Goal: Task Accomplishment & Management: Complete application form

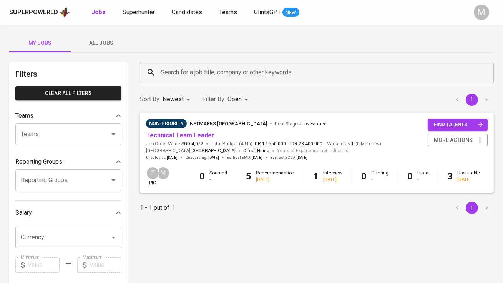
click at [136, 8] on link "Superhunter" at bounding box center [139, 13] width 34 height 10
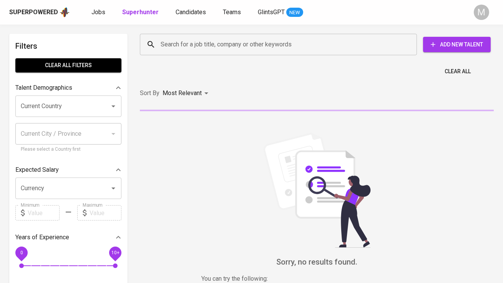
click at [185, 40] on input "Search for a job title, company or other keywords" at bounding box center [280, 44] width 243 height 15
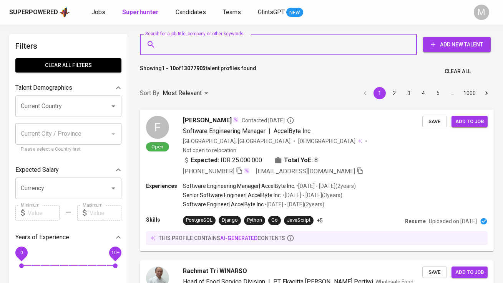
click at [185, 49] on input "Search for a job title, company or other keywords" at bounding box center [280, 44] width 243 height 15
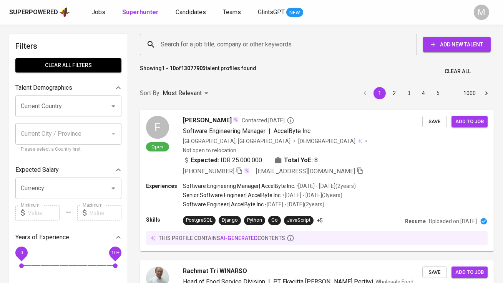
click at [234, 89] on div "Sort By Most Relevant MOST_RELEVANT 1 2 3 4 5 … 1000" at bounding box center [316, 93] width 363 height 23
click at [200, 41] on input "Search for a job title, company or other keywords" at bounding box center [280, 44] width 243 height 15
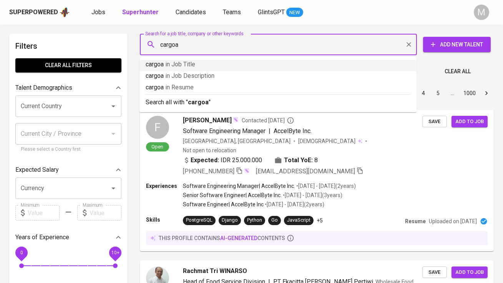
type input "cargo"
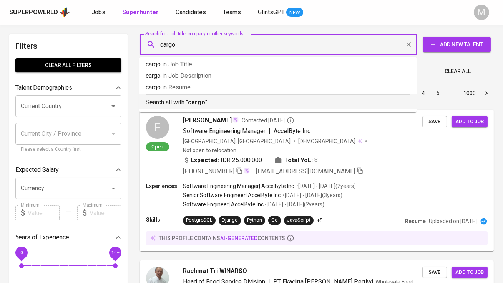
click at [213, 99] on p "Search all with " cargo "" at bounding box center [278, 102] width 265 height 9
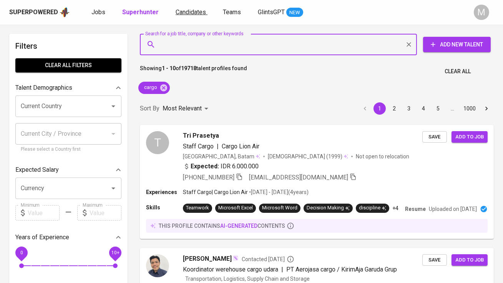
click at [184, 14] on span "Candidates" at bounding box center [190, 11] width 30 height 7
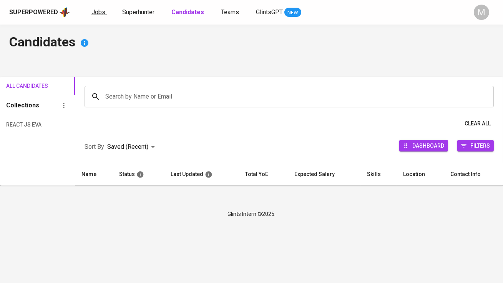
click at [96, 15] on span "Jobs" at bounding box center [98, 11] width 14 height 7
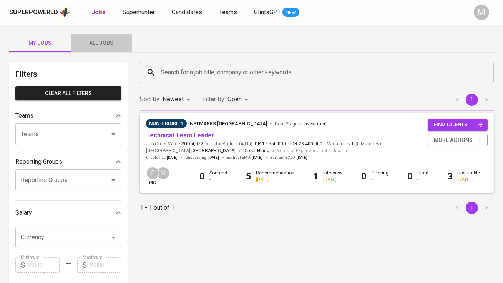
click at [99, 42] on span "All Jobs" at bounding box center [101, 43] width 52 height 10
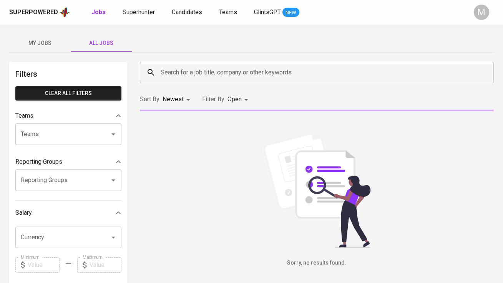
click at [176, 73] on input "Search for a job title, company or other keywords" at bounding box center [319, 72] width 320 height 15
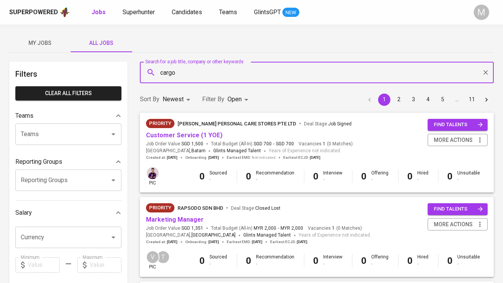
type input "cargo"
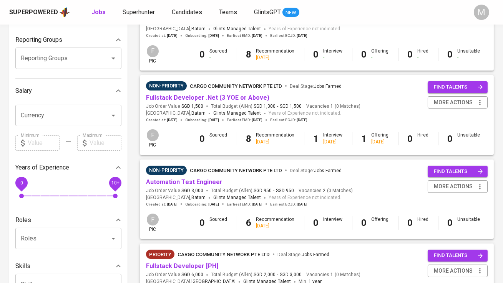
scroll to position [122, 0]
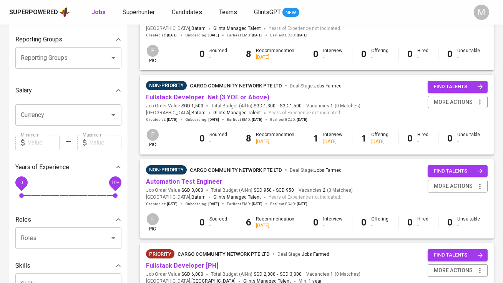
click at [230, 94] on link "Fullstack Developer .Net (3 YOE or Above)" at bounding box center [207, 97] width 123 height 7
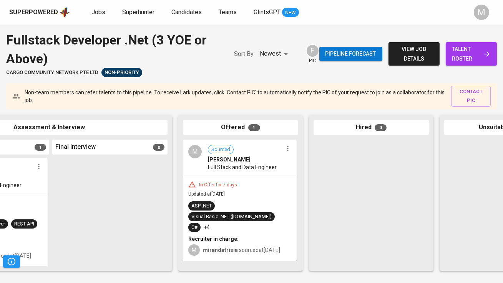
scroll to position [0, 411]
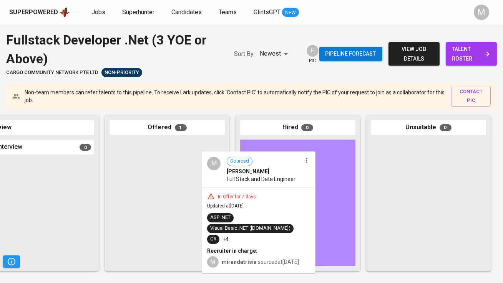
drag, startPoint x: 179, startPoint y: 188, endPoint x: 273, endPoint y: 200, distance: 94.8
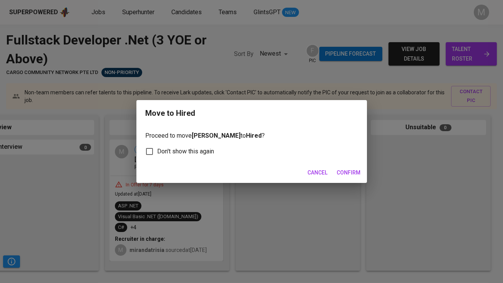
click at [351, 172] on span "Confirm" at bounding box center [349, 173] width 24 height 10
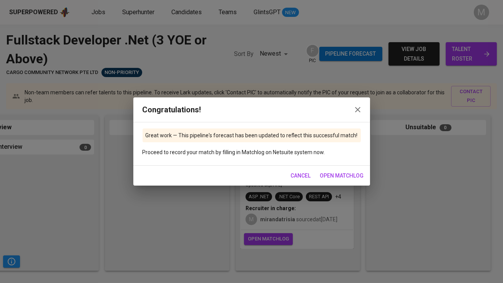
click at [354, 104] on button "button" at bounding box center [357, 110] width 18 height 18
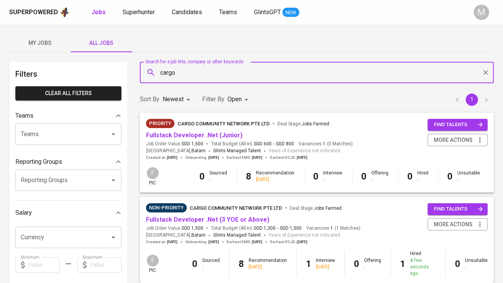
click at [185, 70] on input "cargo" at bounding box center [319, 72] width 320 height 15
type input "rsm"
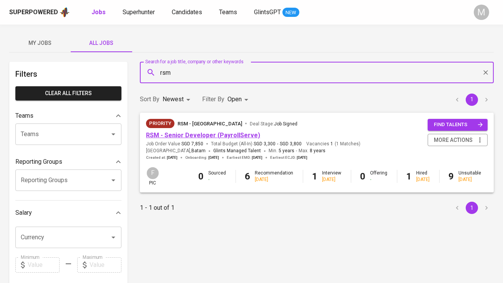
click at [189, 132] on link "RSM - Senior Developer (PayrollServe)" at bounding box center [203, 135] width 114 height 7
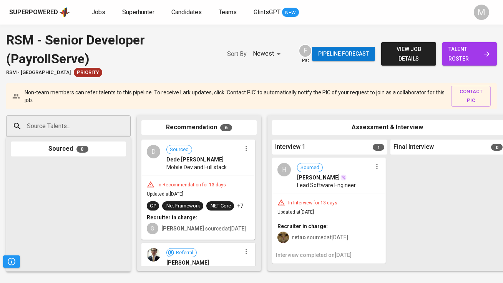
click at [419, 59] on span "view job details" at bounding box center [408, 54] width 42 height 19
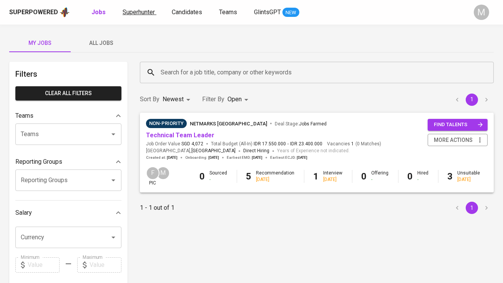
click at [140, 16] on link "Superhunter" at bounding box center [139, 13] width 34 height 10
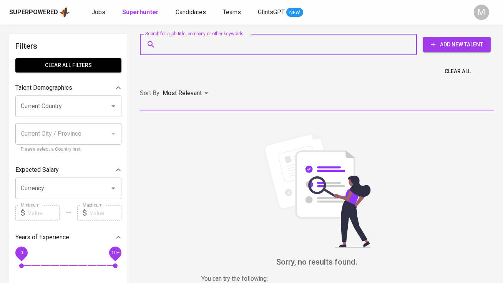
click at [182, 37] on input "Search for a job title, company or other keywords" at bounding box center [280, 44] width 243 height 15
paste input "[EMAIL_ADDRESS][DOMAIN_NAME]"
type input "[EMAIL_ADDRESS][DOMAIN_NAME]"
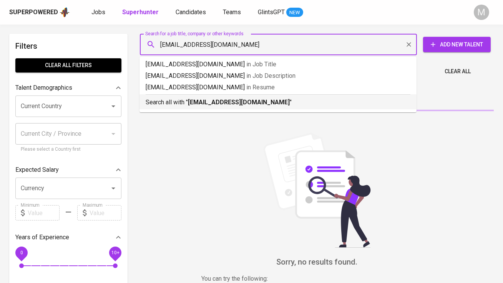
click at [189, 96] on div "Search all with " [EMAIL_ADDRESS][DOMAIN_NAME] "" at bounding box center [278, 100] width 265 height 13
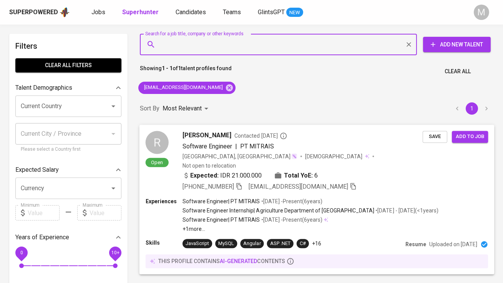
click at [157, 146] on div "R" at bounding box center [157, 142] width 23 height 23
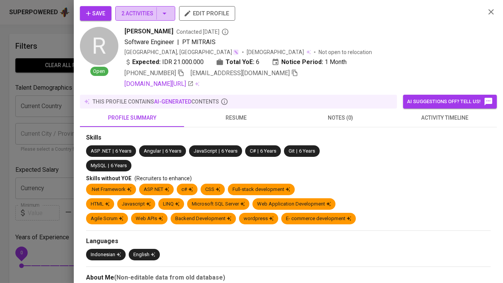
click at [143, 13] on span "2 Activities" at bounding box center [145, 14] width 48 height 10
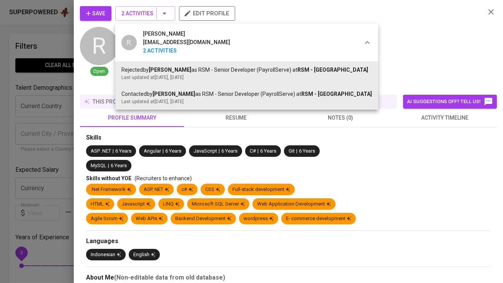
click at [143, 13] on div at bounding box center [251, 141] width 503 height 283
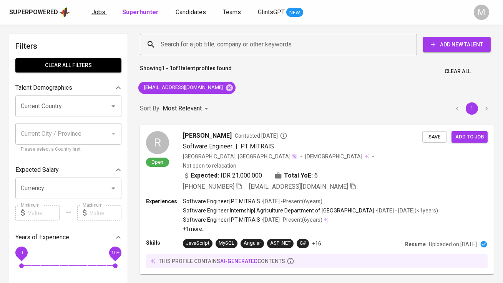
click at [105, 10] on link "Jobs" at bounding box center [98, 13] width 15 height 10
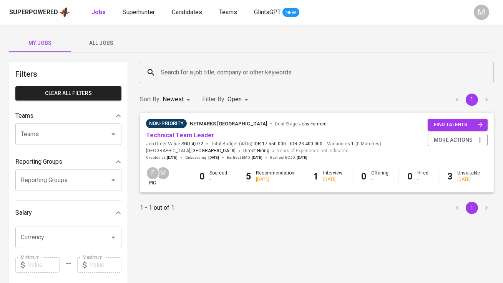
click at [108, 37] on button "All Jobs" at bounding box center [101, 43] width 61 height 18
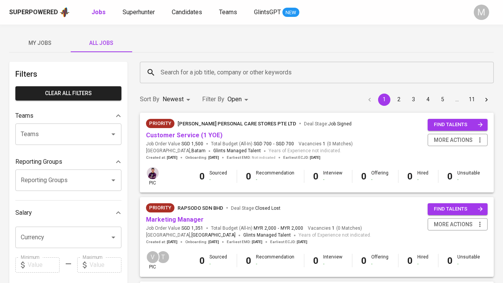
click at [161, 67] on input "Search for a job title, company or other keywords" at bounding box center [319, 72] width 320 height 15
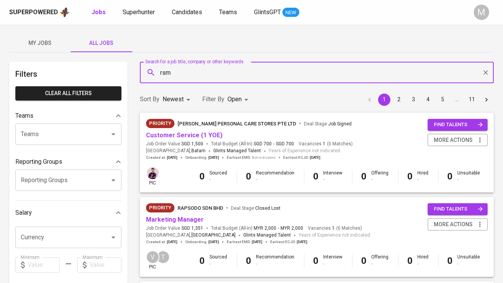
type input "rsm"
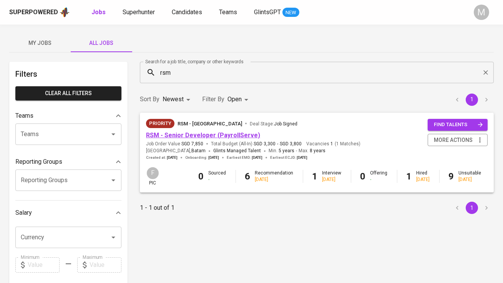
click at [201, 133] on link "RSM - Senior Developer (PayrollServe)" at bounding box center [203, 135] width 114 height 7
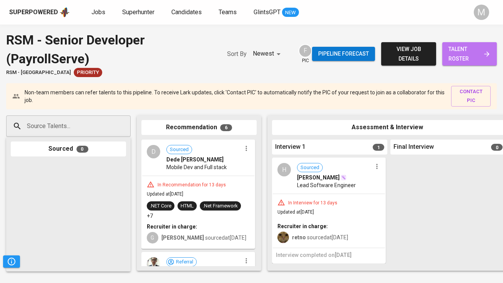
click at [456, 56] on span "talent roster" at bounding box center [469, 54] width 42 height 19
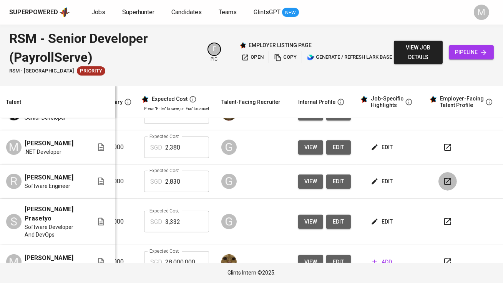
click at [444, 185] on icon "button" at bounding box center [447, 181] width 7 height 7
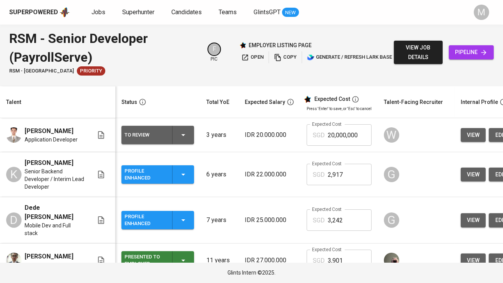
scroll to position [15, 0]
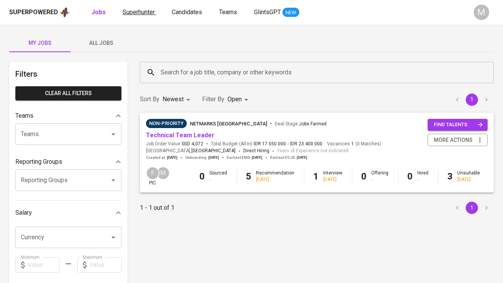
click at [135, 15] on span "Superhunter" at bounding box center [138, 11] width 32 height 7
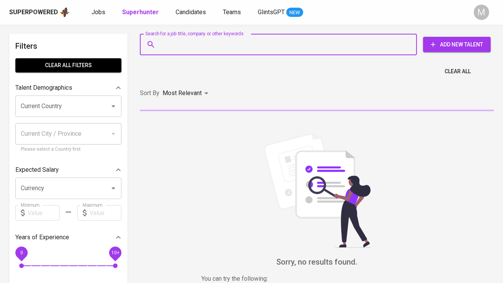
click at [220, 38] on input "Search for a job title, company or other keywords" at bounding box center [280, 44] width 243 height 15
paste input "kadeknurset [EMAIL_ADDRESS][DOMAIN_NAME]"
type input "kadeknurset [EMAIL_ADDRESS][DOMAIN_NAME]"
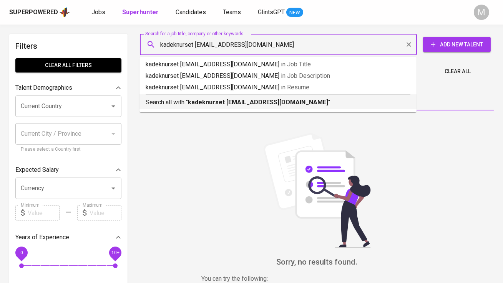
click at [222, 104] on b "kadeknurset [EMAIL_ADDRESS][DOMAIN_NAME]" at bounding box center [258, 102] width 140 height 7
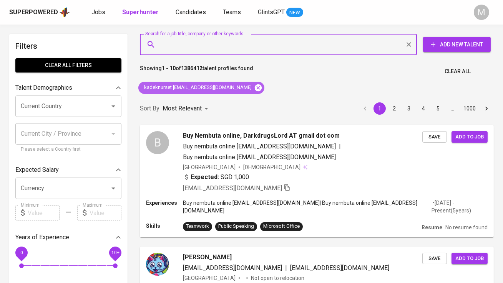
click at [254, 89] on icon at bounding box center [258, 88] width 8 height 8
click at [199, 48] on input "Search for a job title, company or other keywords" at bounding box center [280, 44] width 243 height 15
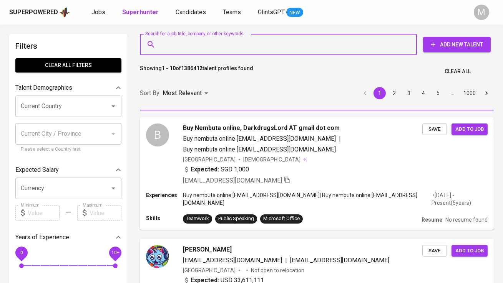
paste input "kadeknurset iyasa@gmail.com"
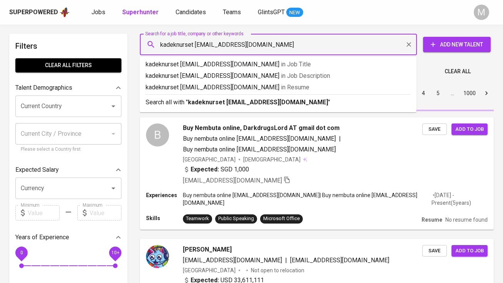
click at [196, 44] on input "kadeknurset iyasa@gmail.com" at bounding box center [280, 44] width 243 height 15
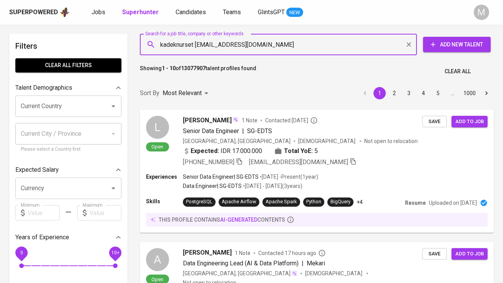
type input "kadeknursetiyasa@gmail.com"
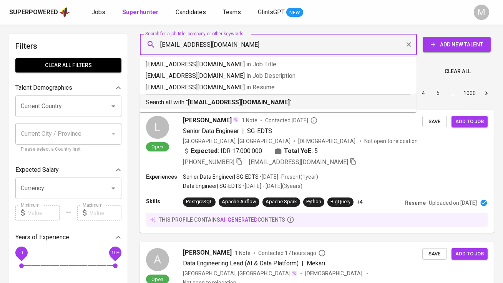
click at [209, 106] on p "Search all with " kadeknursetiyasa@gmail.com "" at bounding box center [278, 102] width 265 height 9
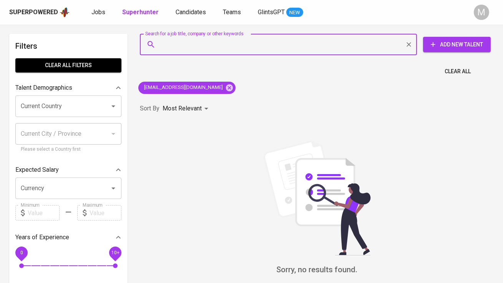
click at [443, 51] on button "Add New Talent" at bounding box center [457, 44] width 68 height 15
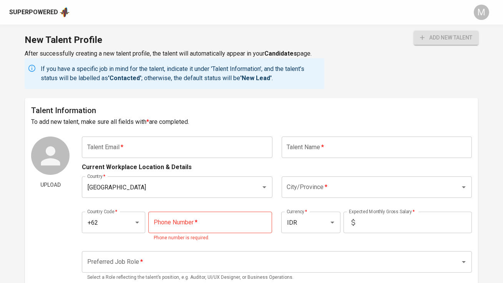
click at [117, 158] on div "Current Workplace Location & Details" at bounding box center [276, 165] width 389 height 14
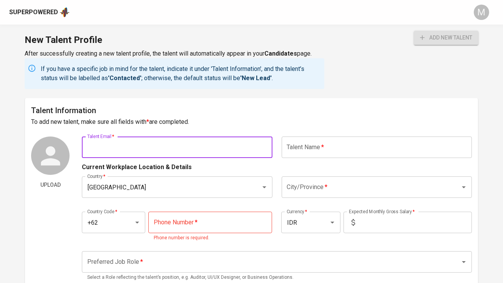
paste input "kadeknurset iyasa@gmail.com"
click at [123, 147] on input "kadeknurset iyasa@gmail.com" at bounding box center [177, 148] width 190 height 22
type input "kadeknursetiyasa@gmail.com"
click at [330, 148] on input "text" at bounding box center [376, 148] width 190 height 22
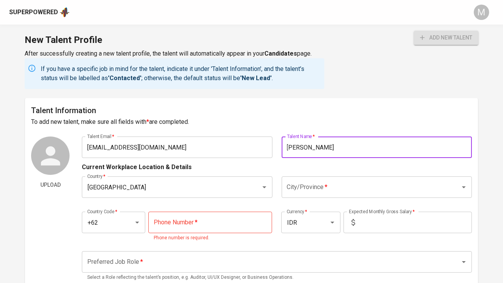
click at [319, 196] on div "City/Province *" at bounding box center [376, 188] width 190 height 22
type input "Kadek Nursetiyasa"
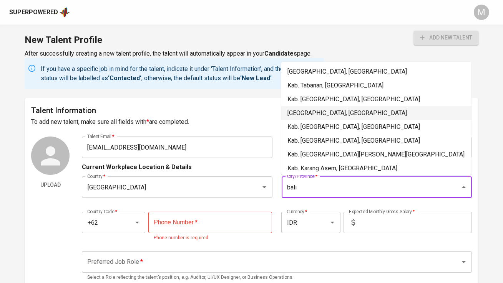
click at [341, 110] on li "Denpasar, Bali" at bounding box center [376, 113] width 190 height 14
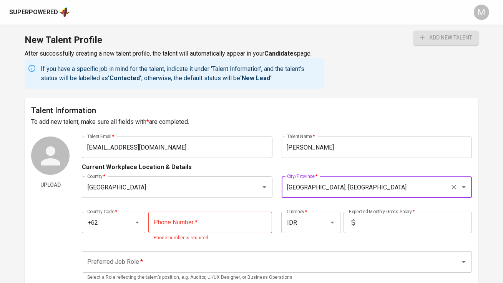
type input "Denpasar, Bali"
click at [181, 227] on input "tel" at bounding box center [210, 223] width 124 height 22
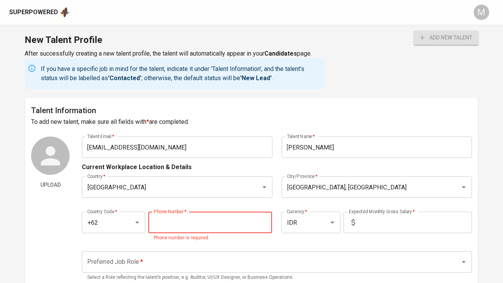
paste input "878-6228-8084"
type input "878-6228-8084"
click at [368, 222] on input "text" at bounding box center [415, 223] width 114 height 22
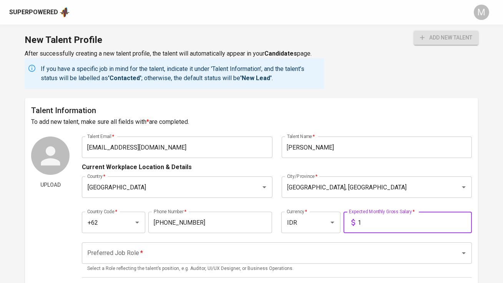
type input "1"
click at [314, 254] on input "Preferred Job Role   *" at bounding box center [265, 253] width 361 height 15
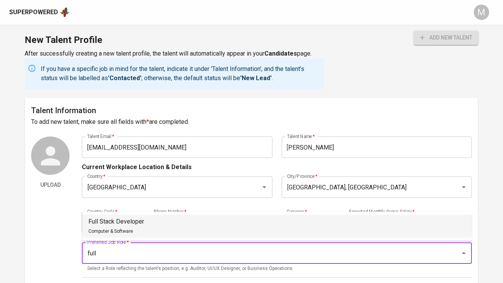
click at [311, 227] on li "Full Stack Developer Computer & Software" at bounding box center [276, 226] width 389 height 23
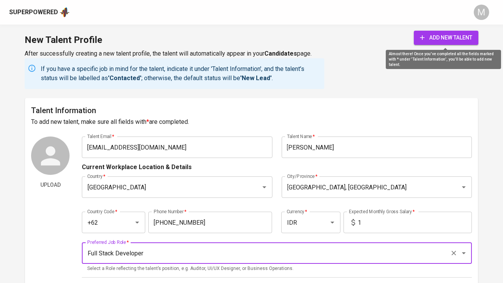
type input "Full Stack Developer"
click at [436, 35] on span "add new talent" at bounding box center [446, 38] width 52 height 10
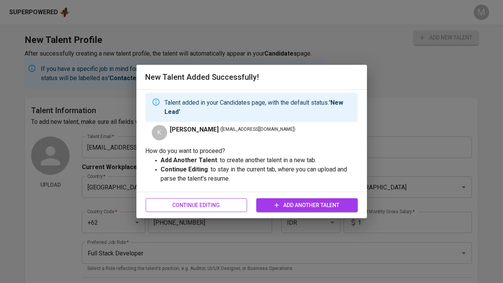
click at [177, 210] on button "Continue Editing" at bounding box center [196, 206] width 101 height 14
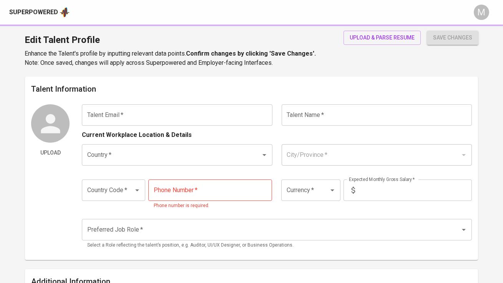
type input "kadeknursetiyasa@gmail.com"
type input "Kadek Nursetiyasa"
type input "[GEOGRAPHIC_DATA]"
type input "Denpasar, Bali"
type input "+62"
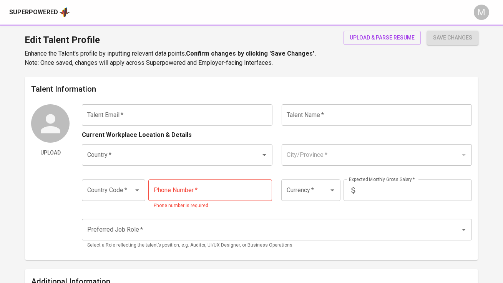
type input "878-6228-8084"
type input "IDR"
type input "Full Stack Developer"
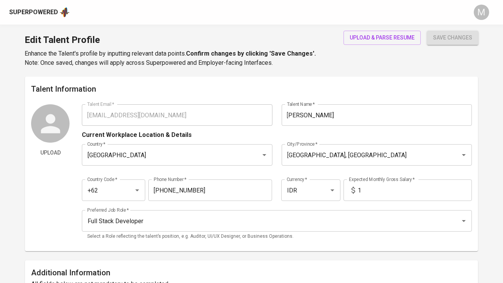
click at [42, 10] on div "Superpowered" at bounding box center [33, 12] width 49 height 9
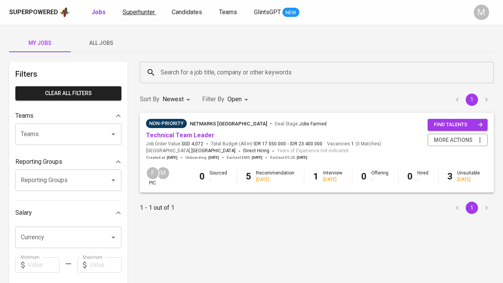
click at [141, 13] on span "Superhunter" at bounding box center [138, 11] width 32 height 7
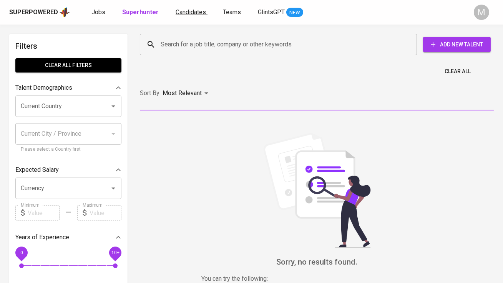
click at [185, 15] on span "Candidates" at bounding box center [190, 11] width 30 height 7
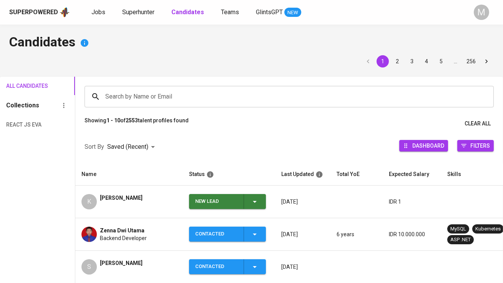
click at [232, 199] on div "New Lead" at bounding box center [216, 201] width 42 height 15
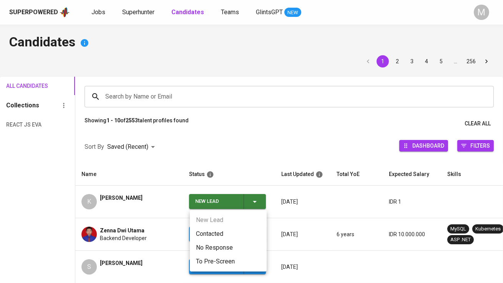
click at [229, 230] on li "Contacted" at bounding box center [228, 234] width 77 height 14
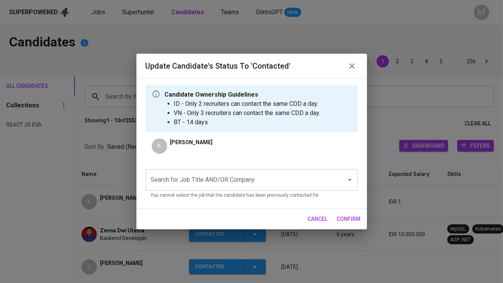
click at [206, 184] on input "Search for Job Title AND/OR Company" at bounding box center [241, 180] width 184 height 15
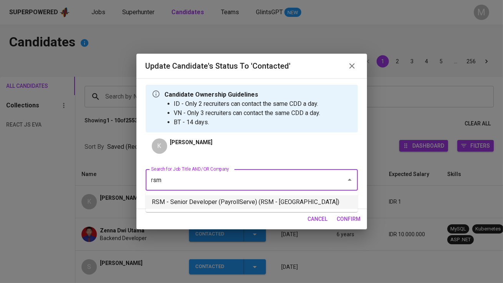
click at [222, 200] on li "RSM - Senior Developer (PayrollServe) (RSM - Singapore)" at bounding box center [252, 202] width 212 height 14
type input "rsm"
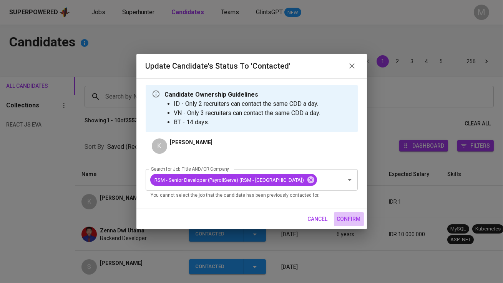
click at [345, 223] on span "confirm" at bounding box center [349, 220] width 24 height 10
